Goal: Information Seeking & Learning: Learn about a topic

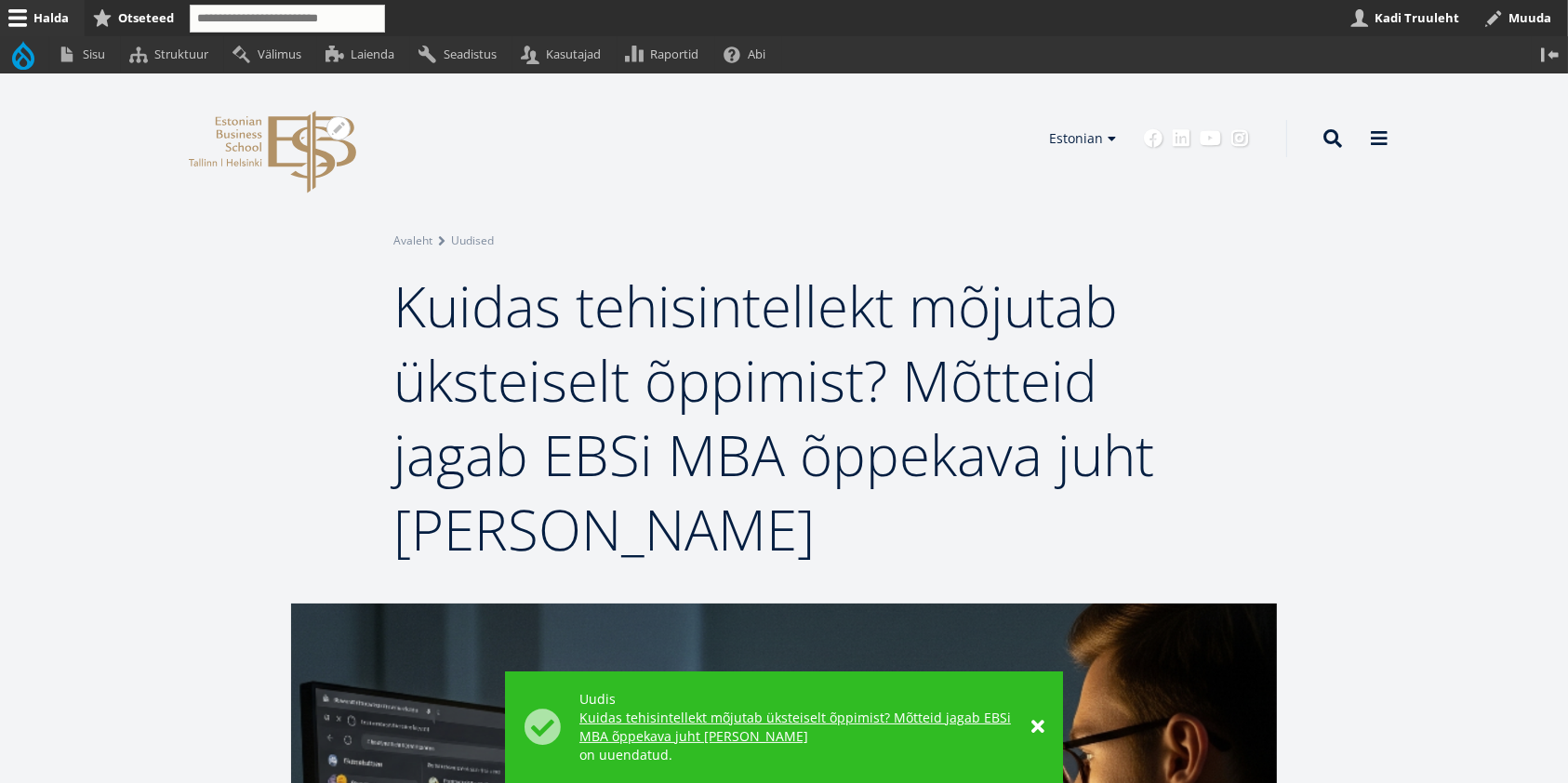
click at [260, 134] on icon "EBS Logo Created with Sketch." at bounding box center [272, 151] width 168 height 83
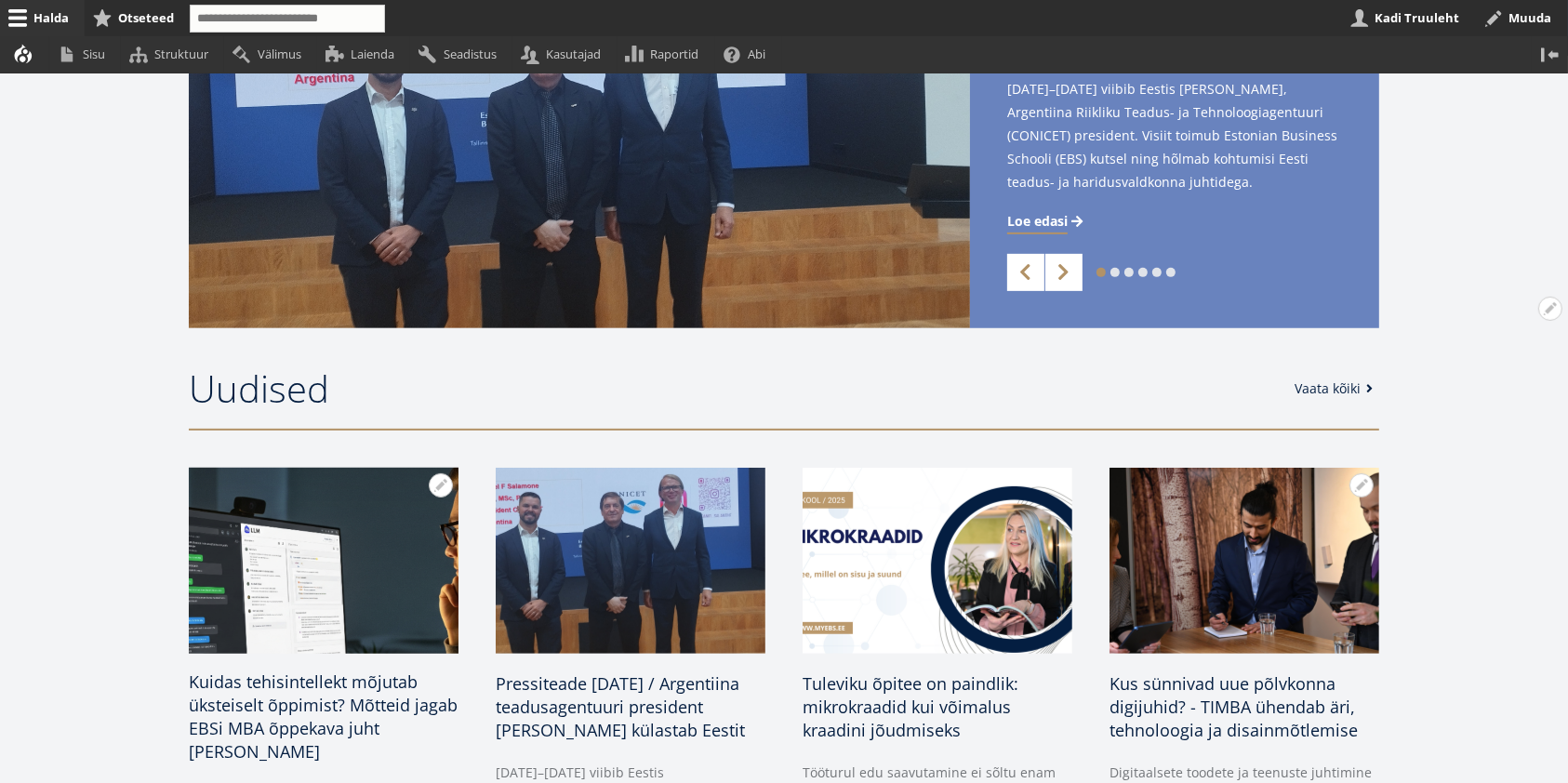
click at [339, 707] on span "Kuidas tehisintellekt mõjutab üksteiselt õppimist? Mõtteid jagab EBSi MBA õppek…" at bounding box center [323, 716] width 269 height 92
